Goal: Transaction & Acquisition: Purchase product/service

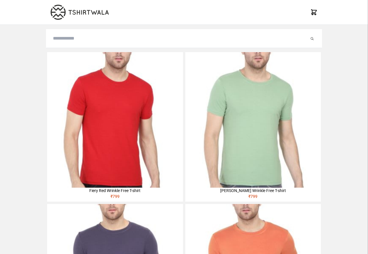
click at [71, 87] on img at bounding box center [114, 119] width 135 height 135
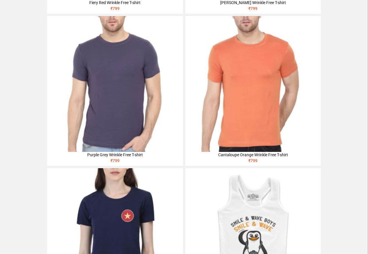
scroll to position [209, 0]
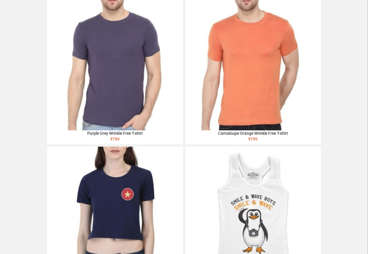
click at [62, 39] on img at bounding box center [114, 61] width 135 height 135
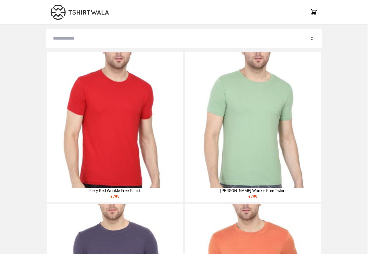
scroll to position [209, 0]
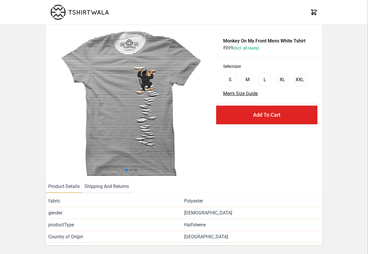
scroll to position [70, 0]
